Goal: Transaction & Acquisition: Subscribe to service/newsletter

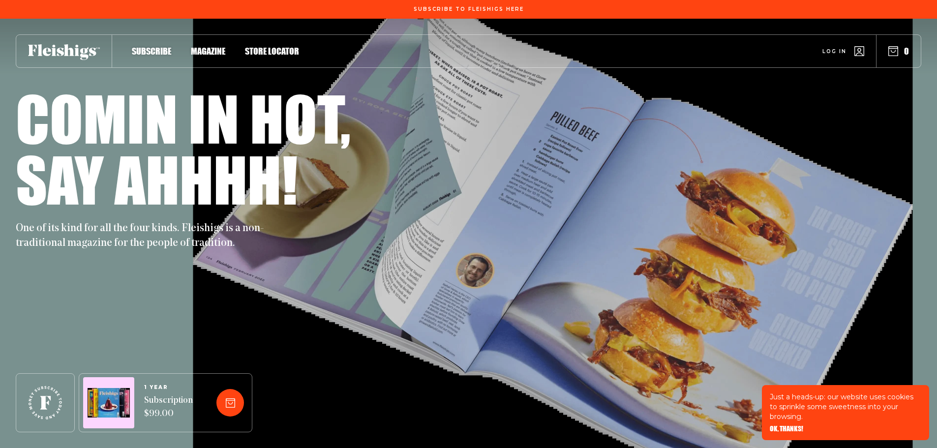
click at [148, 46] on span "Subscribe" at bounding box center [151, 40] width 39 height 11
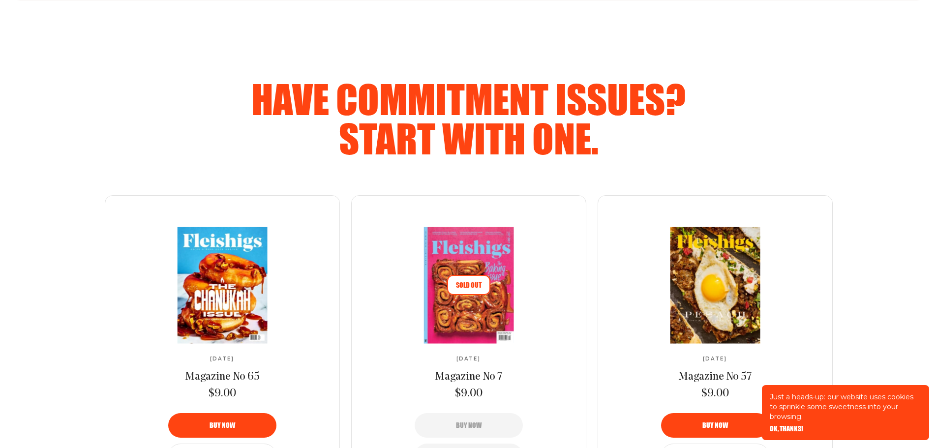
scroll to position [1623, 0]
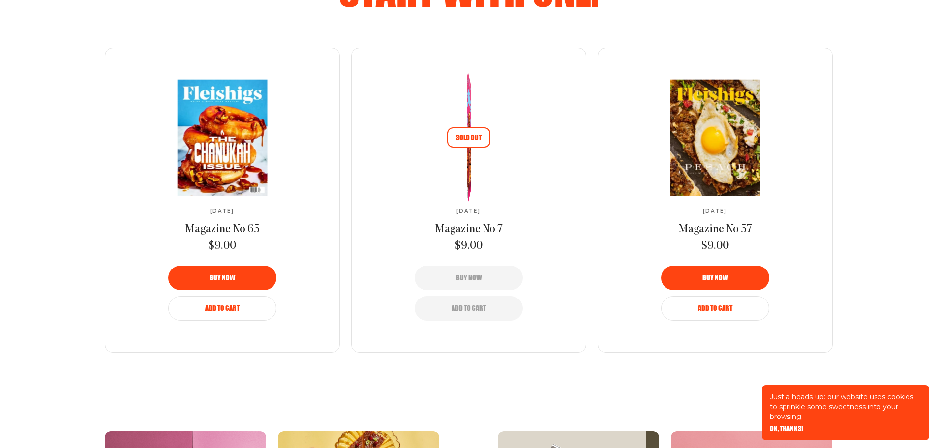
click at [471, 93] on img at bounding box center [468, 137] width 6 height 147
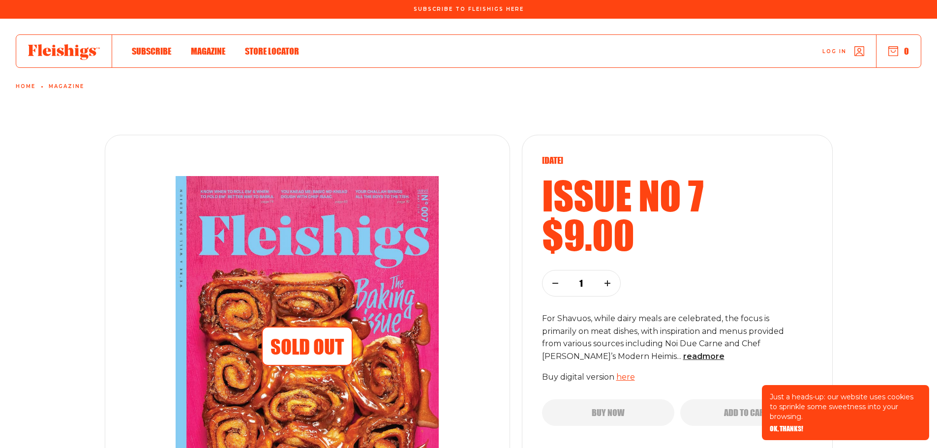
click at [64, 44] on div at bounding box center [64, 51] width 96 height 32
click at [65, 50] on use at bounding box center [64, 52] width 72 height 16
